Goal: Find specific page/section: Find specific page/section

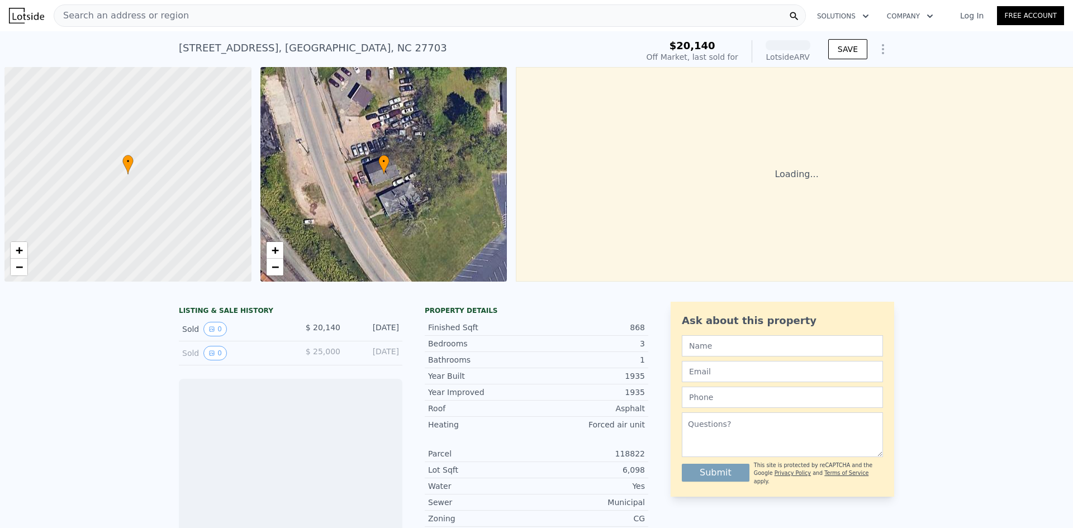
scroll to position [0, 4]
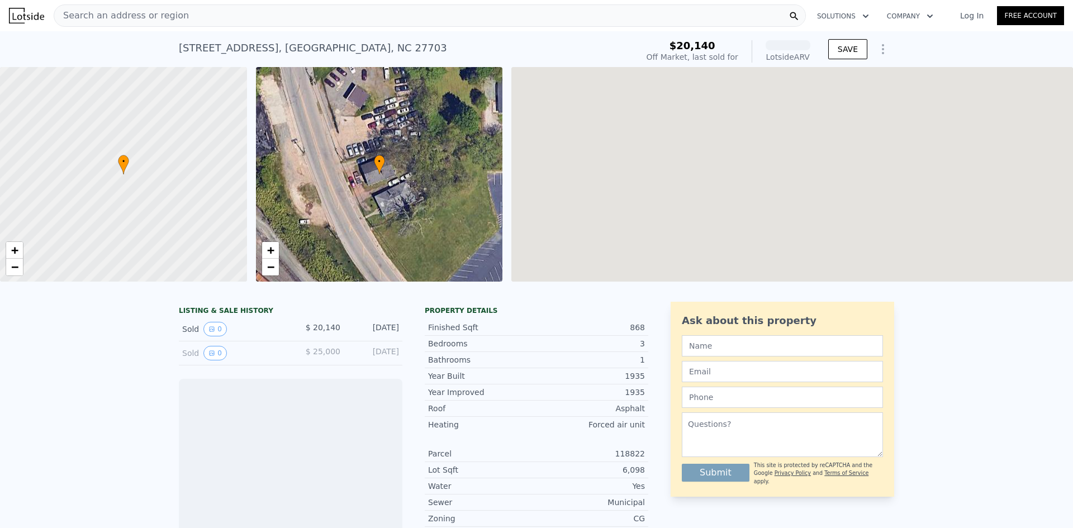
click at [693, 13] on div "Search an address or region" at bounding box center [430, 15] width 753 height 22
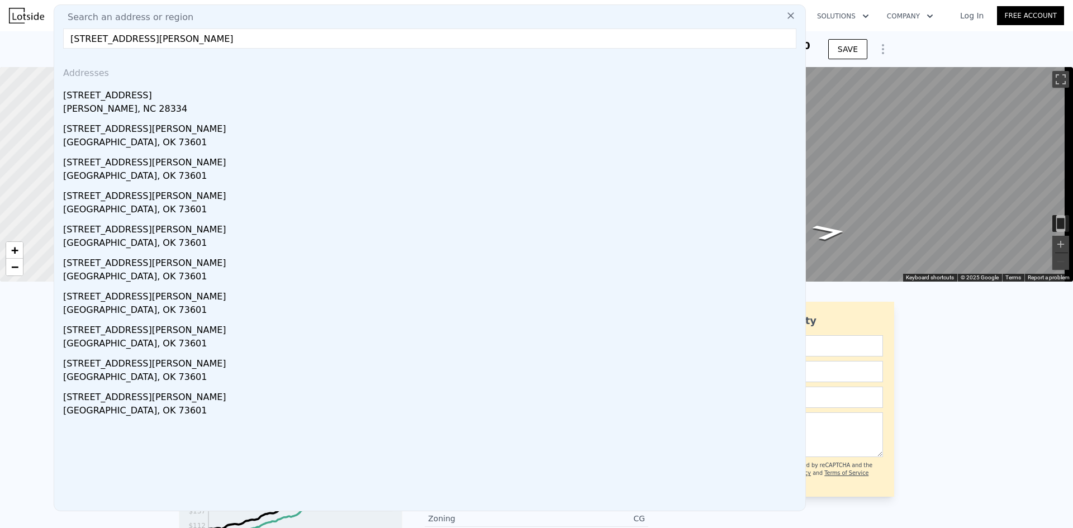
type input "[STREET_ADDRESS][PERSON_NAME]"
click at [255, 107] on div "[PERSON_NAME], NC 28334" at bounding box center [432, 110] width 738 height 16
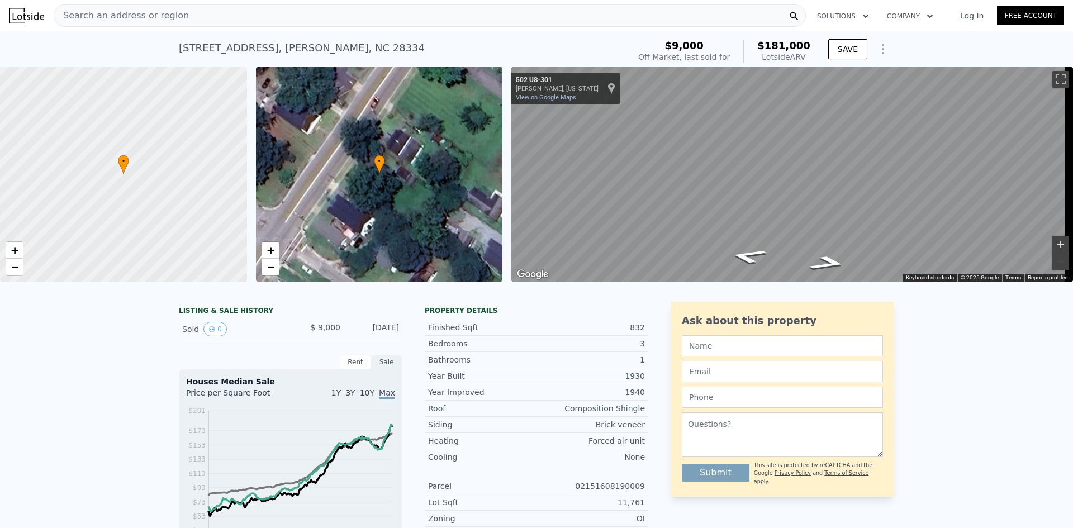
click at [1053, 244] on button "Zoom in" at bounding box center [1061, 244] width 17 height 17
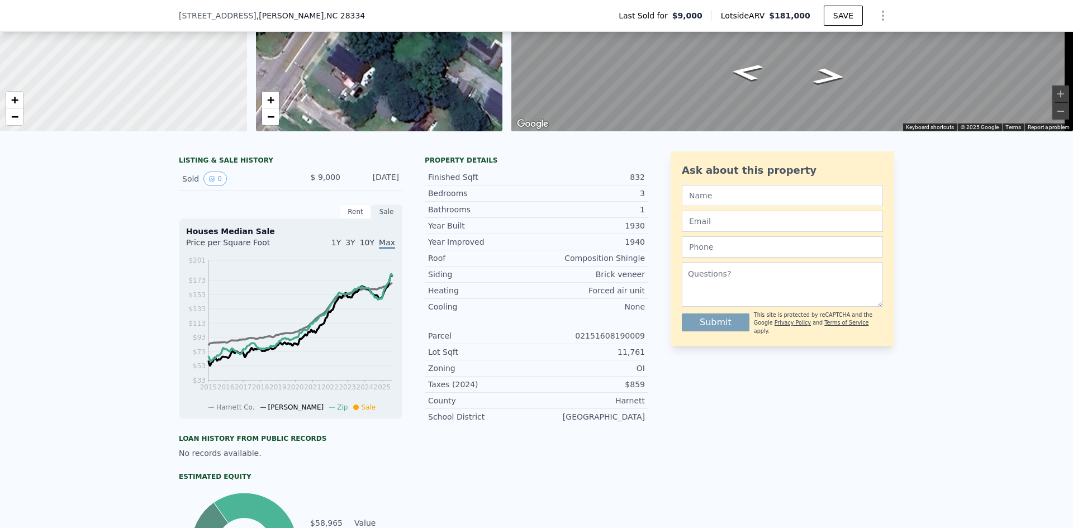
scroll to position [164, 0]
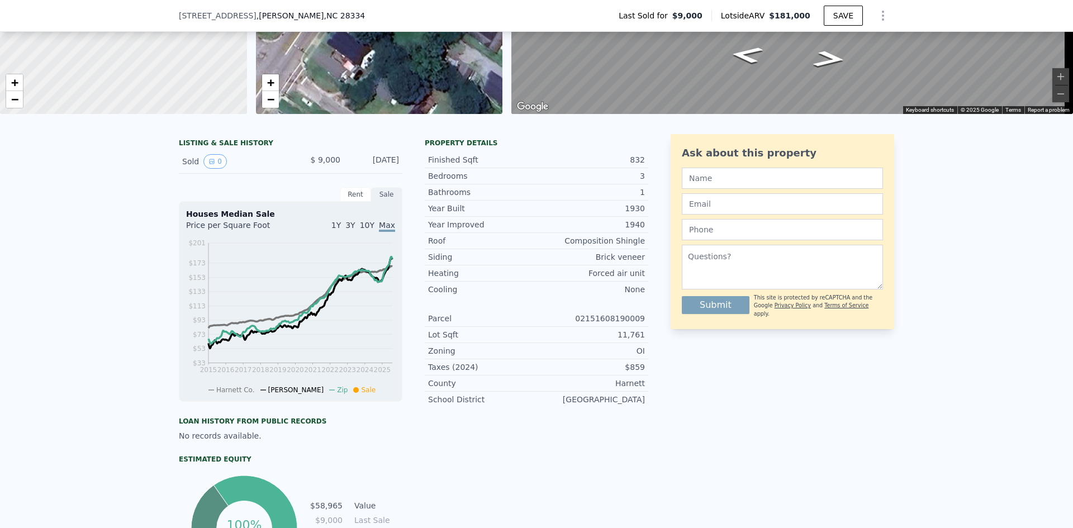
drag, startPoint x: 1073, startPoint y: 6, endPoint x: 744, endPoint y: 425, distance: 532.8
click at [744, 425] on div "Ask about this property Submit This site is protected by reCAPTCHA and the Goog…" at bounding box center [783, 359] width 224 height 451
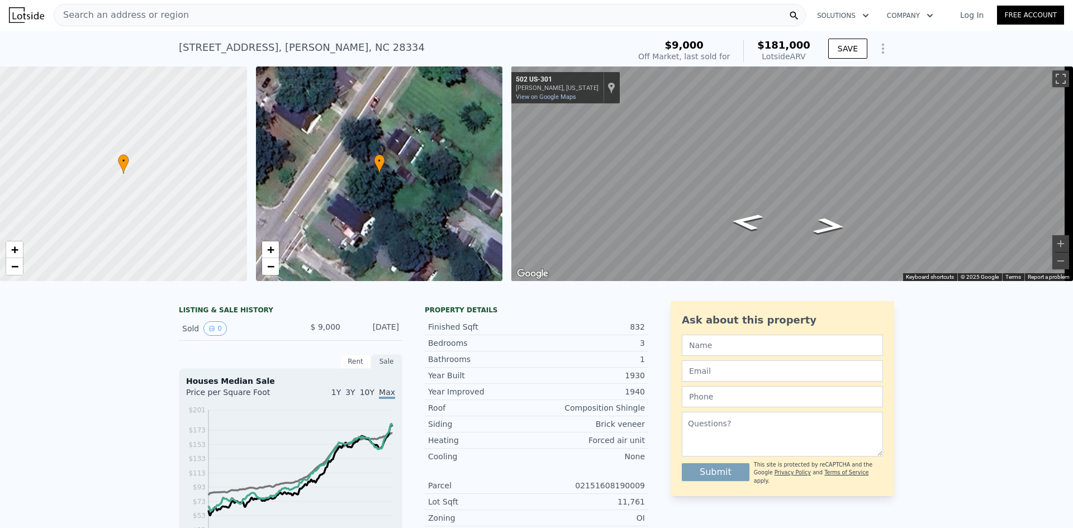
scroll to position [0, 0]
